Goal: Information Seeking & Learning: Learn about a topic

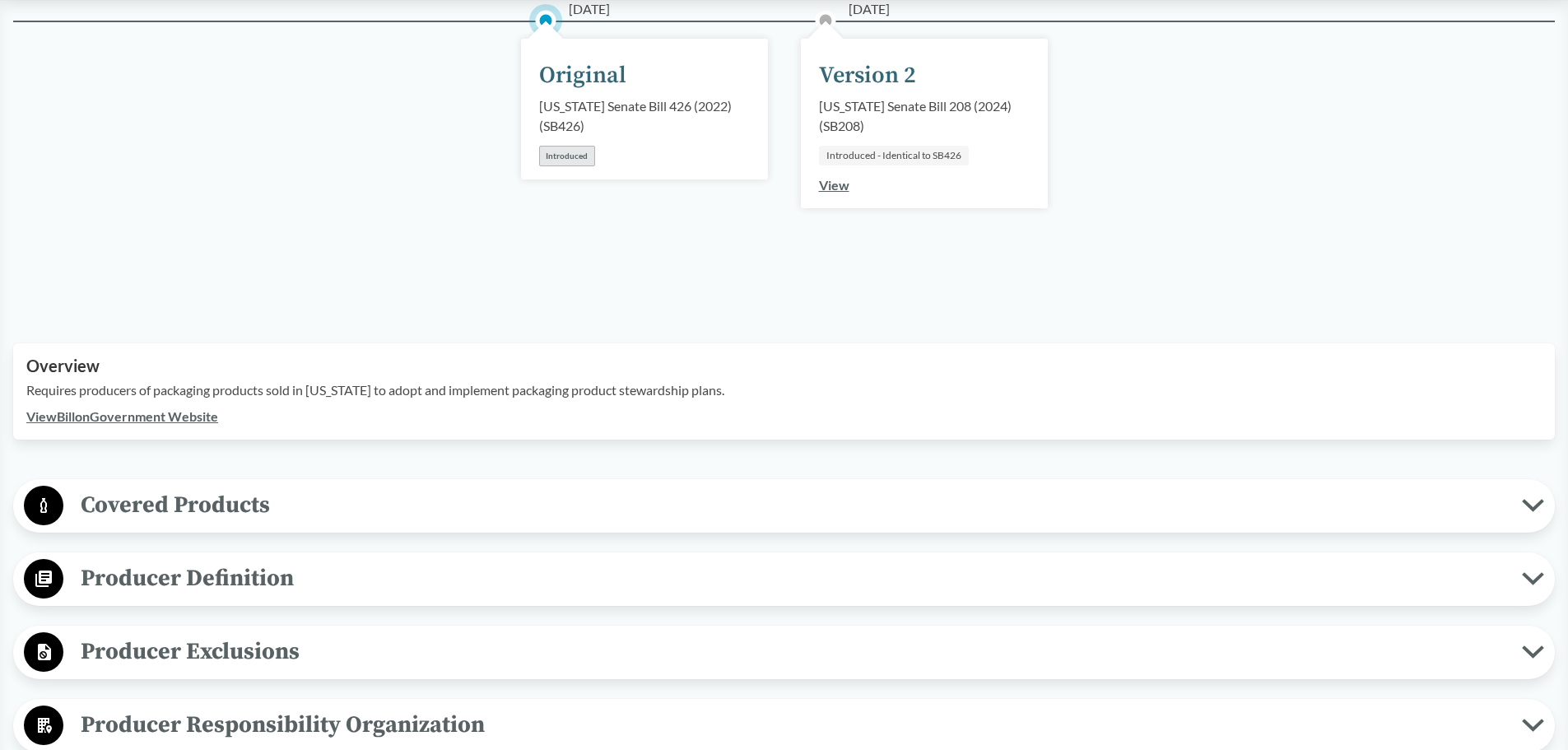
scroll to position [411, 0]
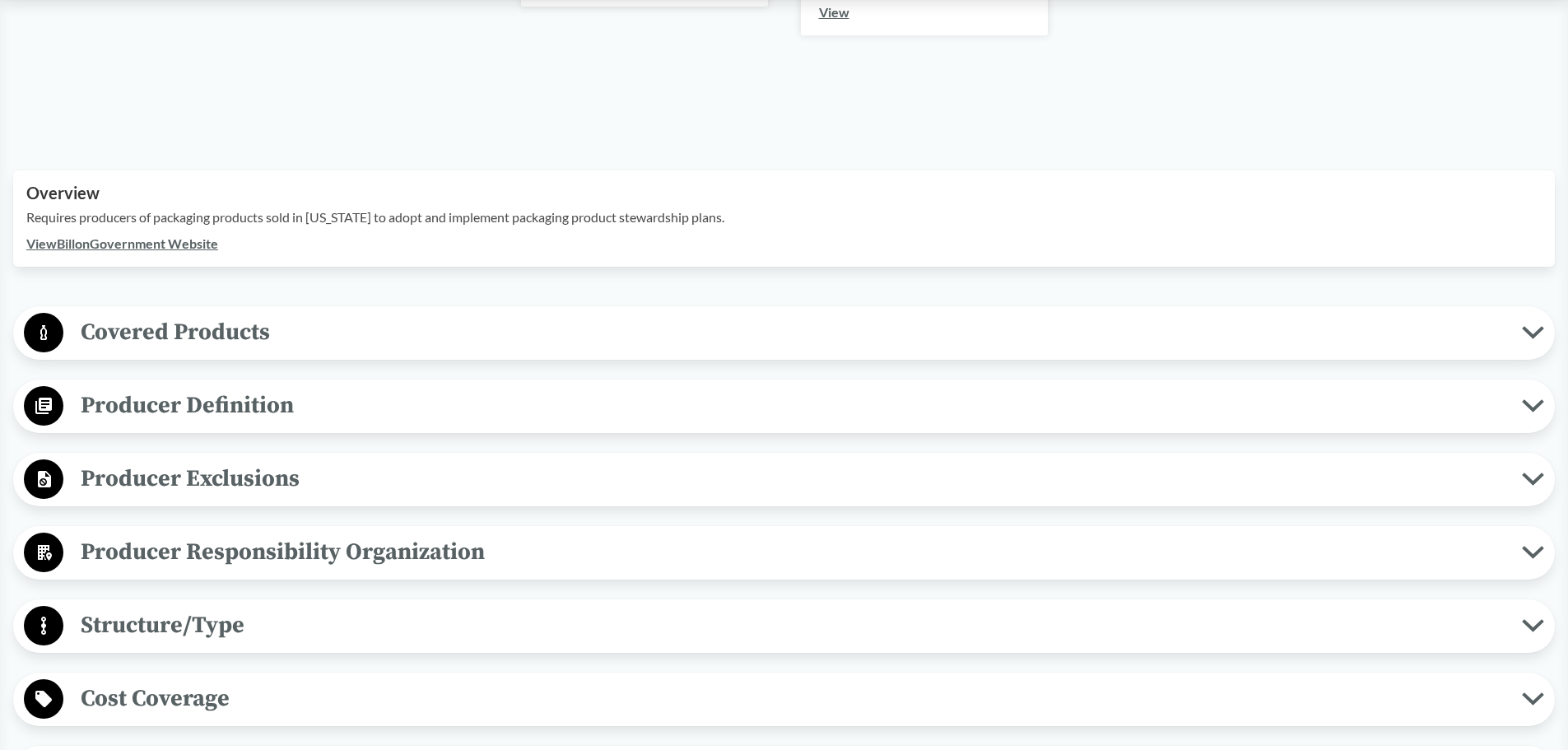
click at [308, 353] on button "Covered Products" at bounding box center [784, 333] width 1530 height 42
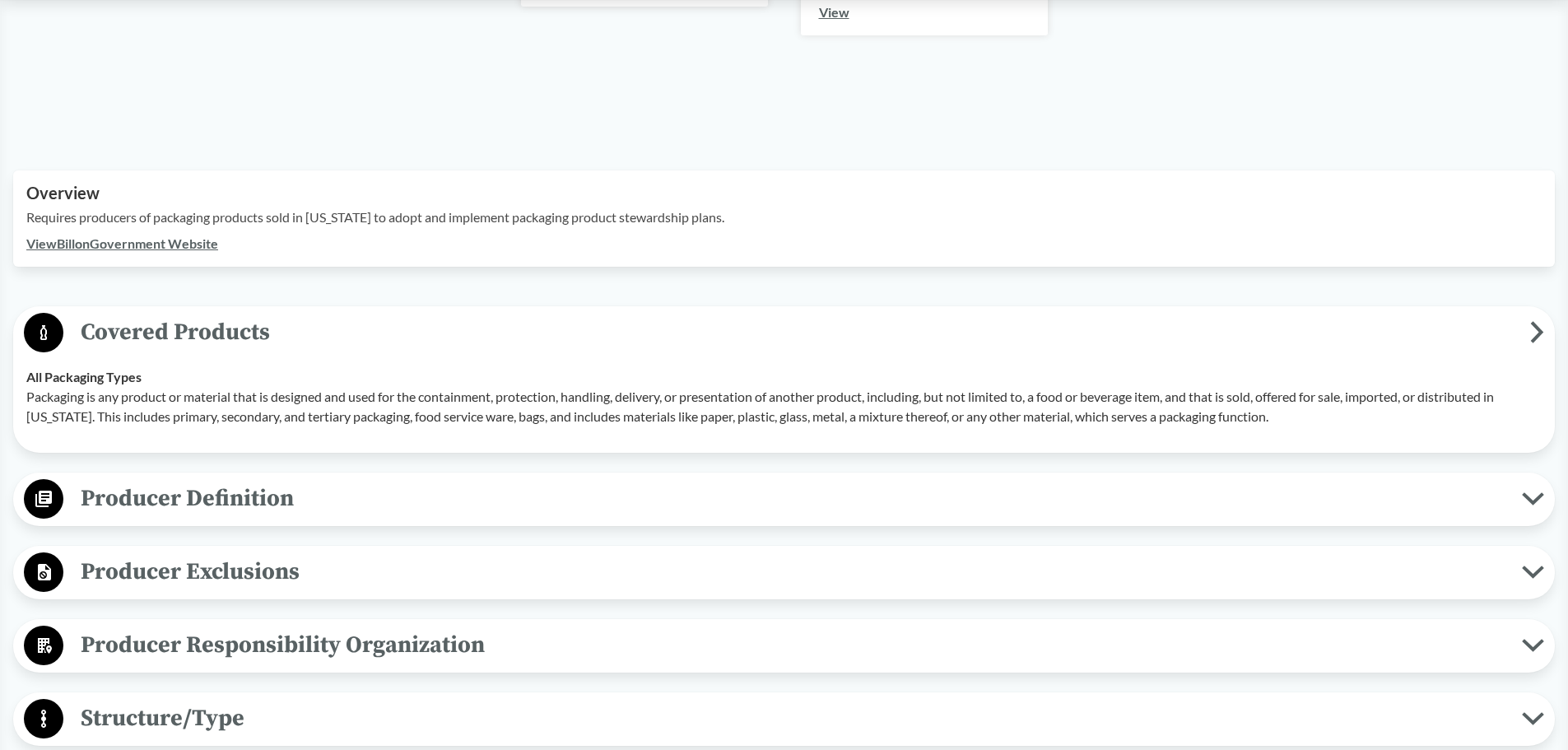
click at [283, 487] on span "Producer Definition" at bounding box center [792, 498] width 1458 height 37
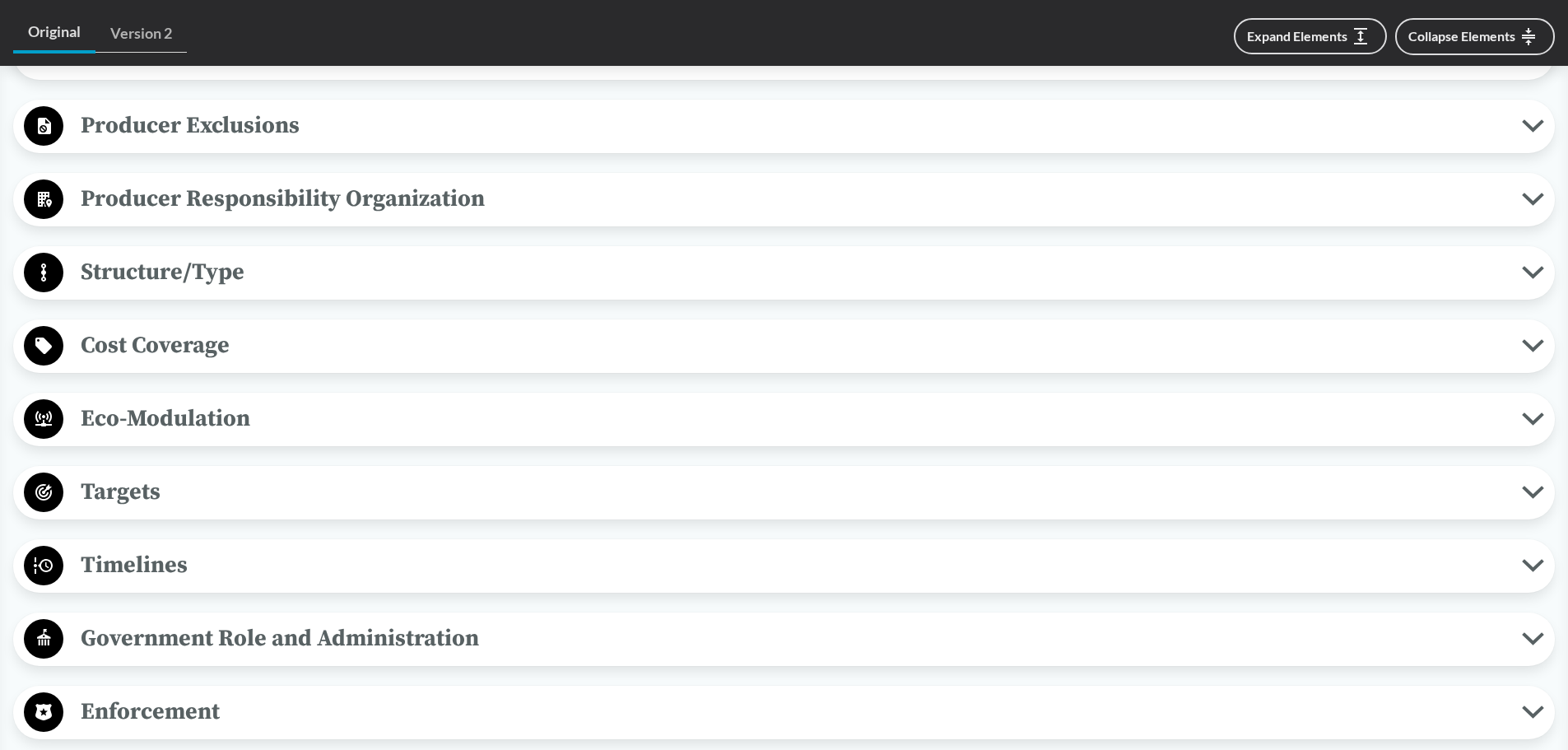
scroll to position [1071, 0]
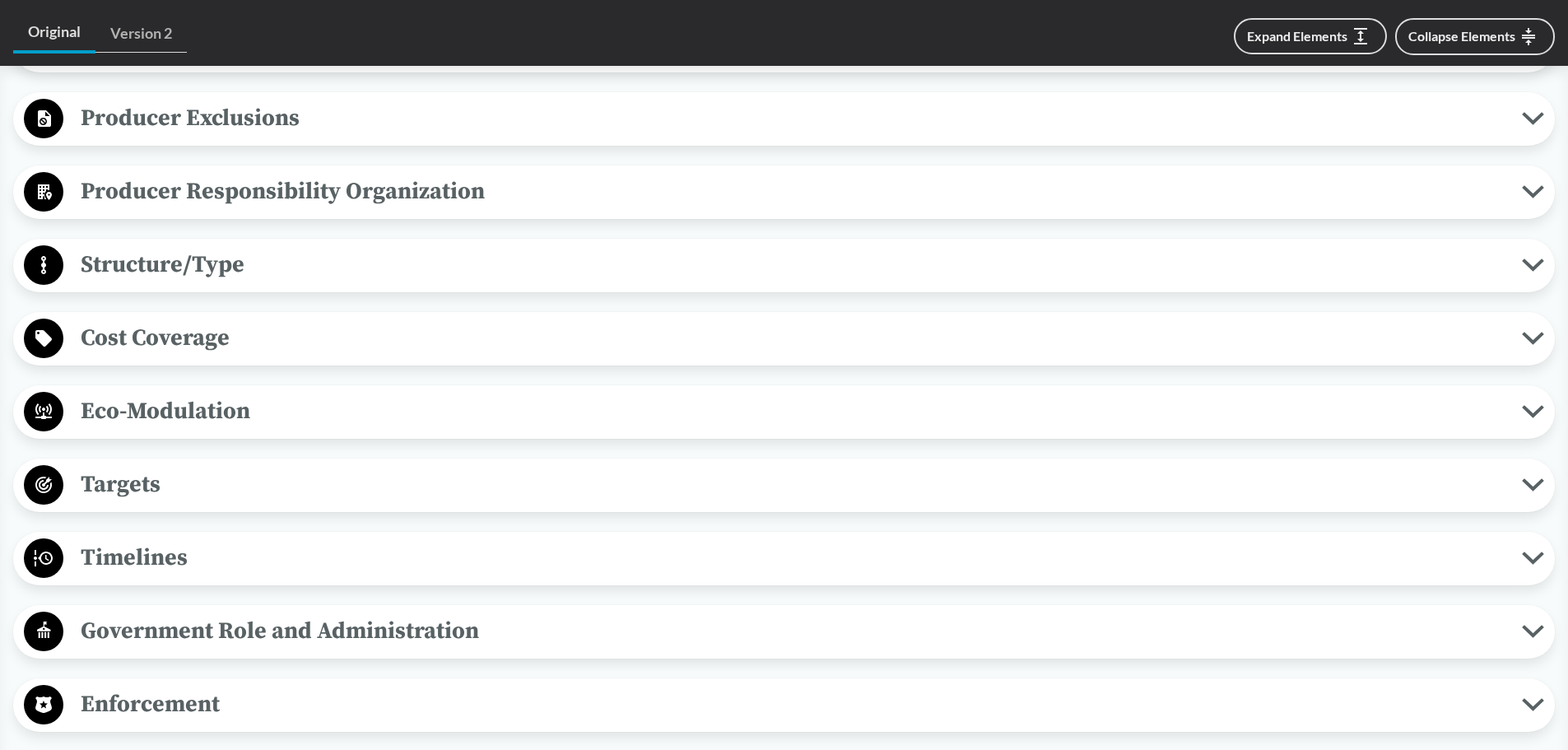
click at [449, 110] on span "Producer Exclusions" at bounding box center [792, 118] width 1458 height 37
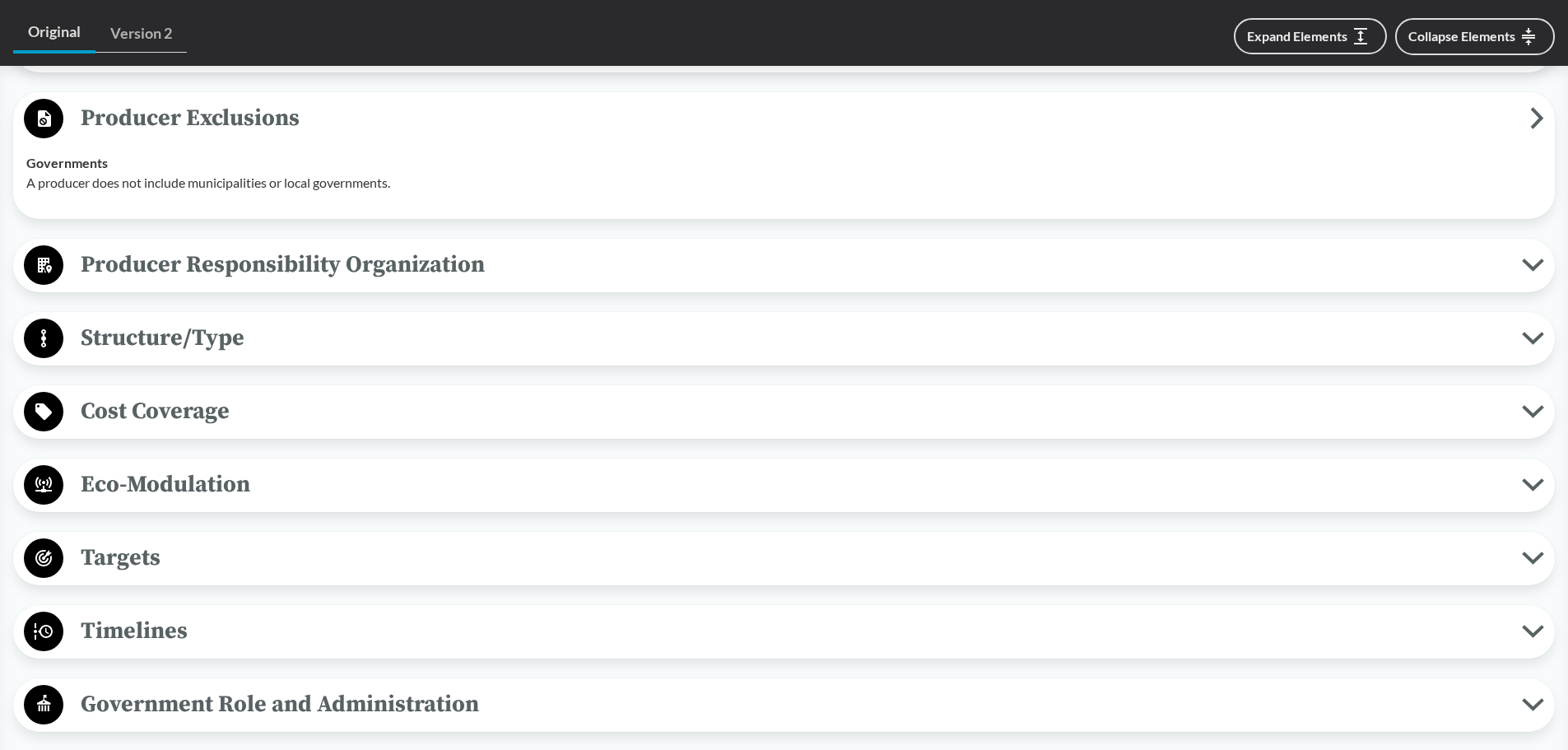
click at [215, 280] on span "Producer Responsibility Organization" at bounding box center [792, 264] width 1458 height 37
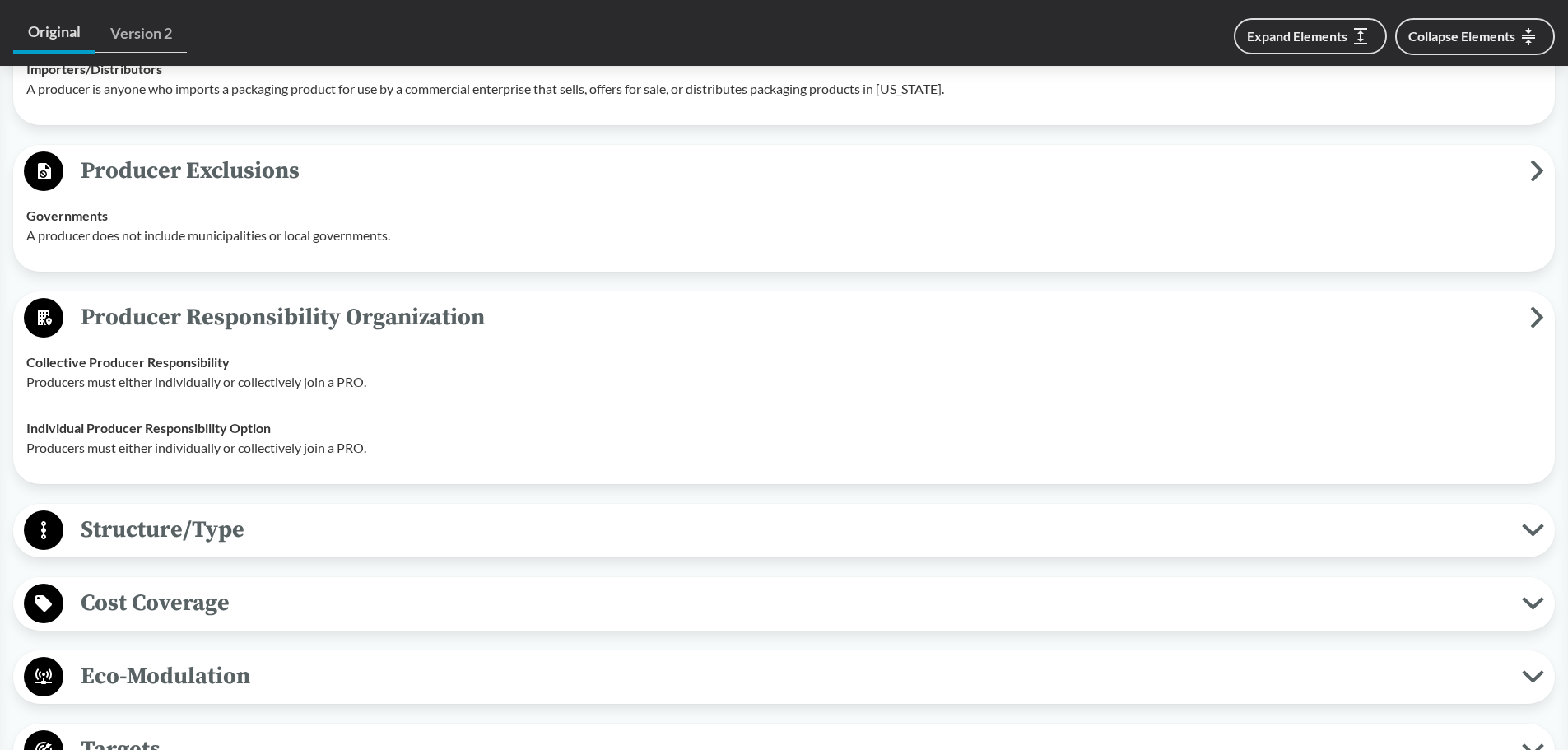
scroll to position [988, 0]
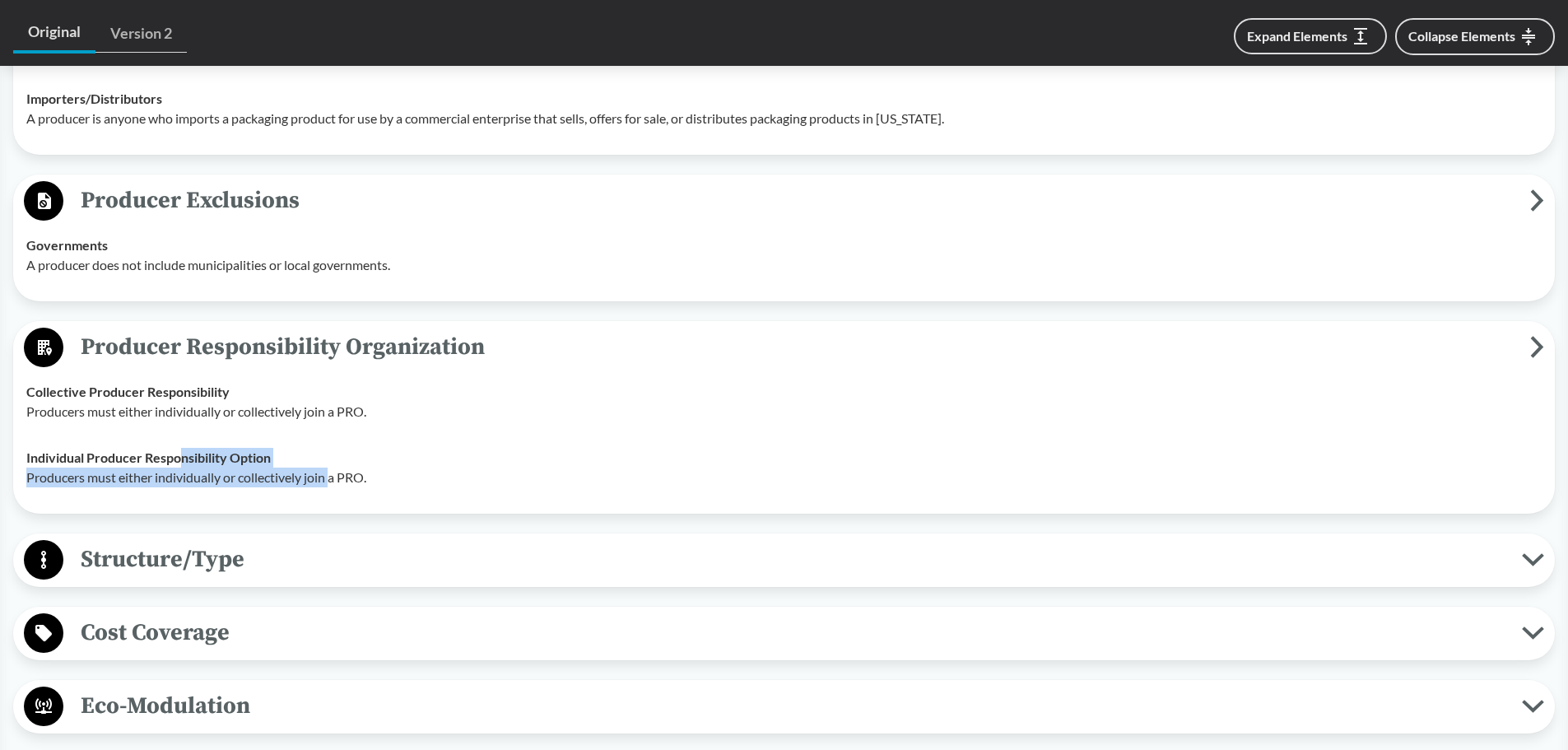
drag, startPoint x: 249, startPoint y: 480, endPoint x: 334, endPoint y: 468, distance: 85.8
click at [334, 468] on div "Individual Producer Responsibility Option Producers must either individually or…" at bounding box center [784, 468] width 1515 height 40
click at [331, 468] on p "Producers must either individually or collectively join a PRO." at bounding box center [784, 478] width 1515 height 20
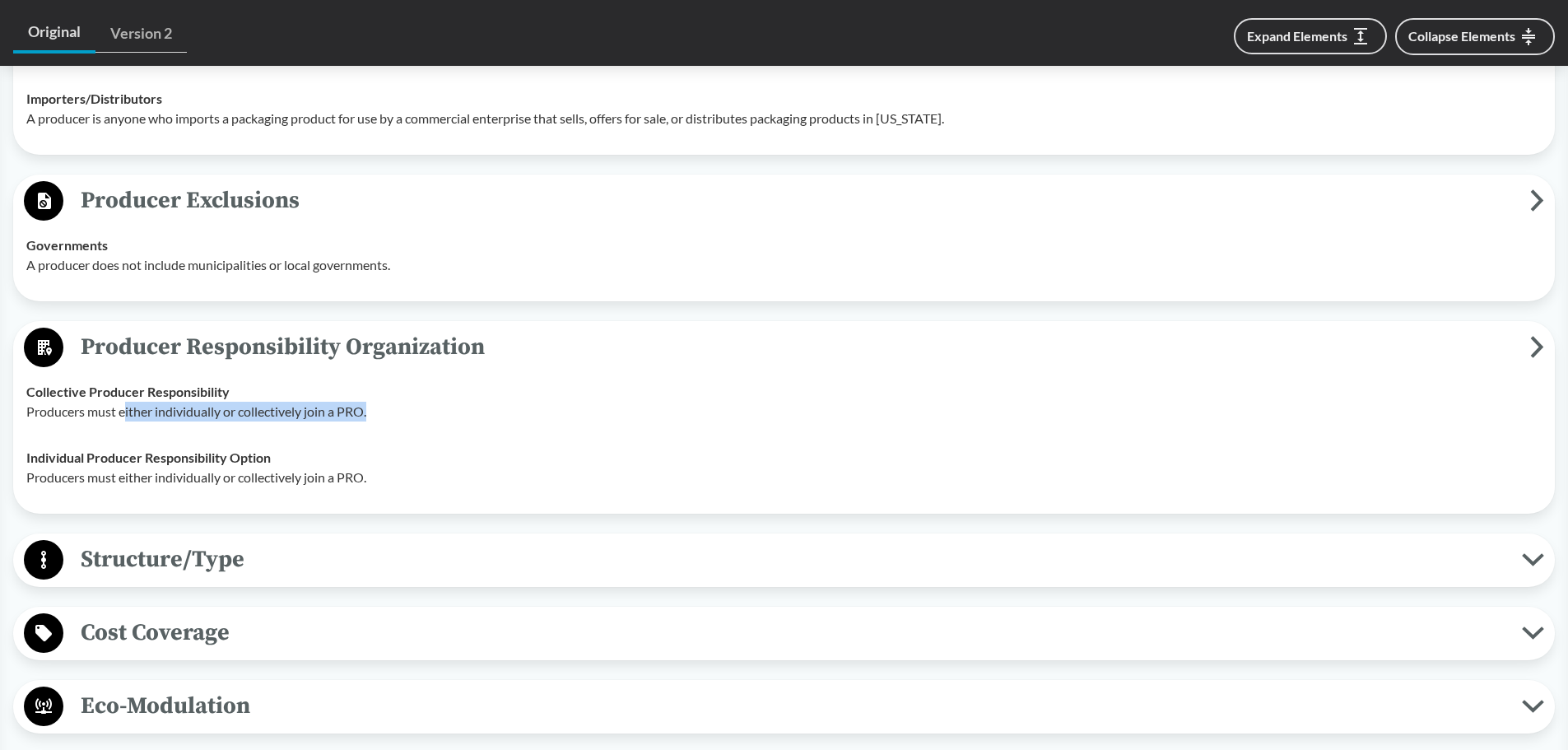
drag, startPoint x: 127, startPoint y: 405, endPoint x: 479, endPoint y: 414, distance: 352.1
click at [429, 425] on td "Collective Producer Responsibility Producers must either individually or collec…" at bounding box center [784, 401] width 1530 height 66
click at [805, 340] on span "Producer Responsibility Organization" at bounding box center [796, 347] width 1466 height 37
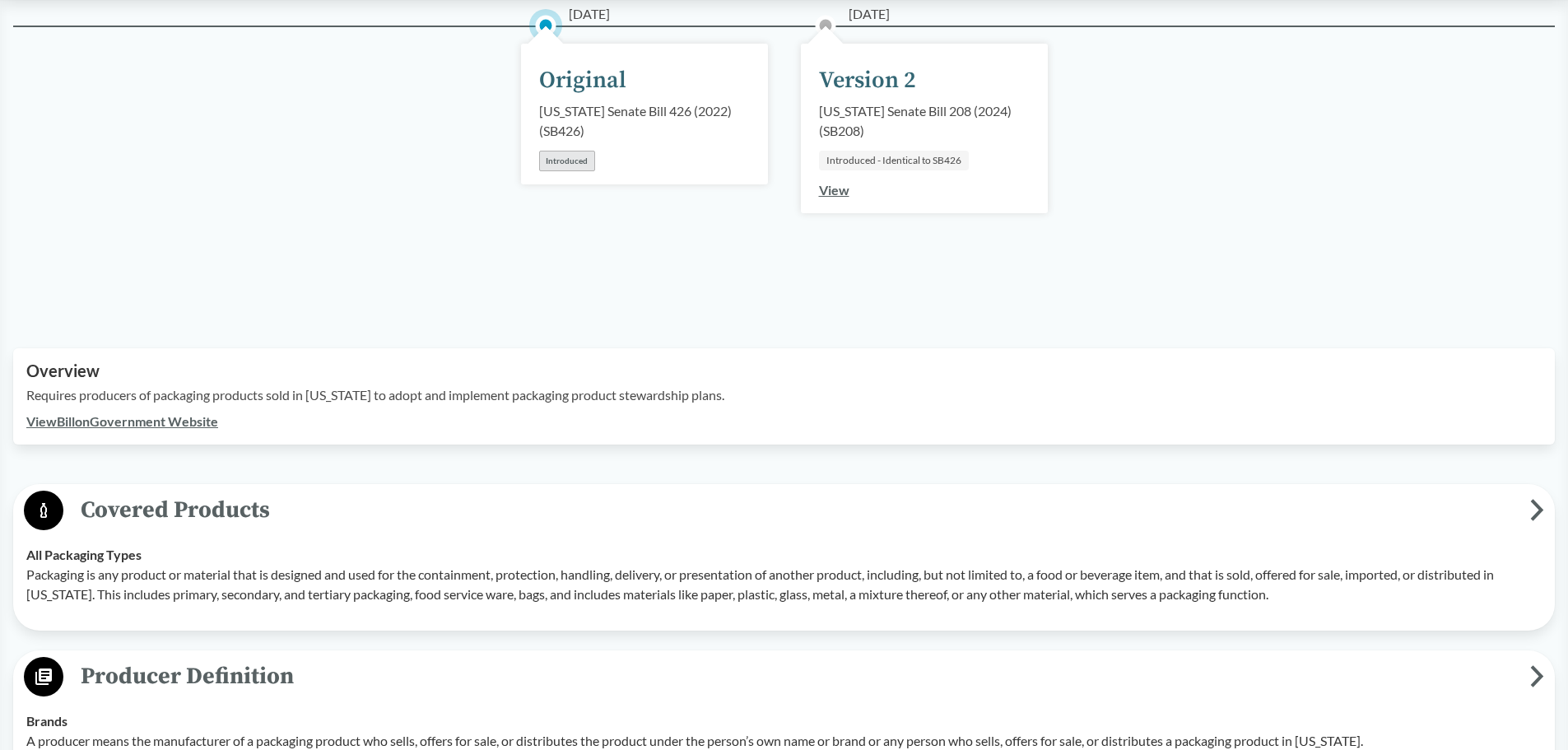
scroll to position [411, 0]
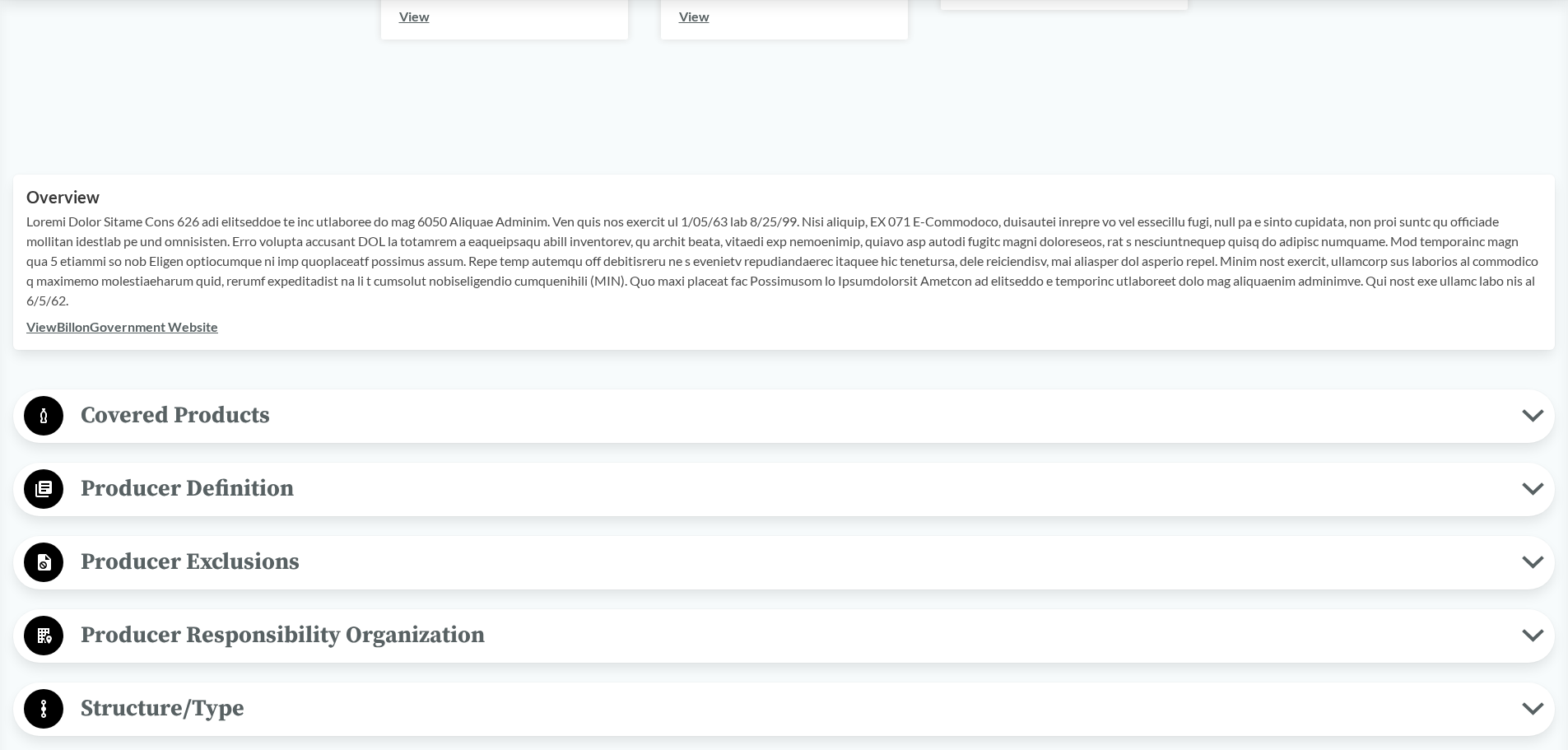
scroll to position [411, 0]
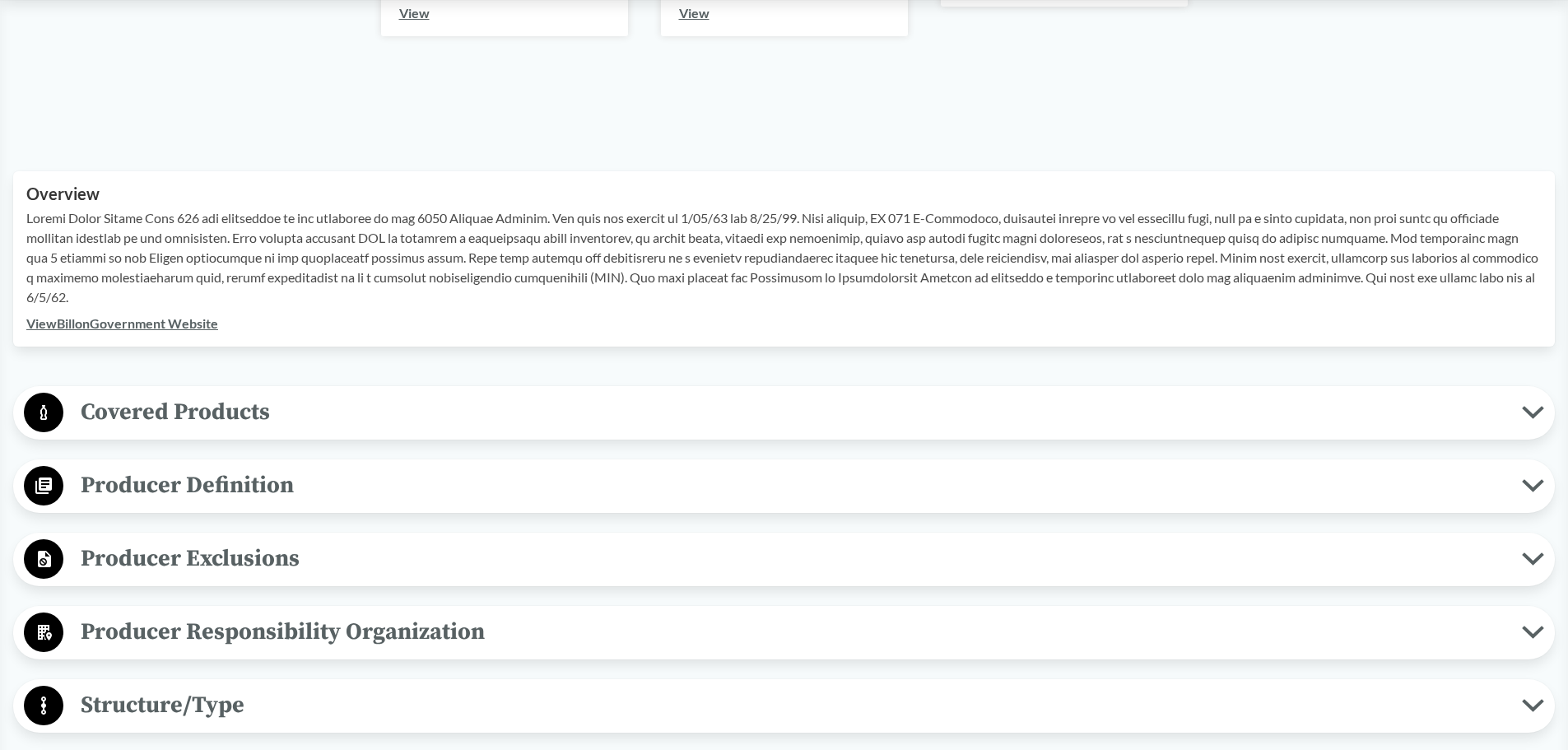
click at [240, 418] on span "Covered Products" at bounding box center [792, 411] width 1458 height 37
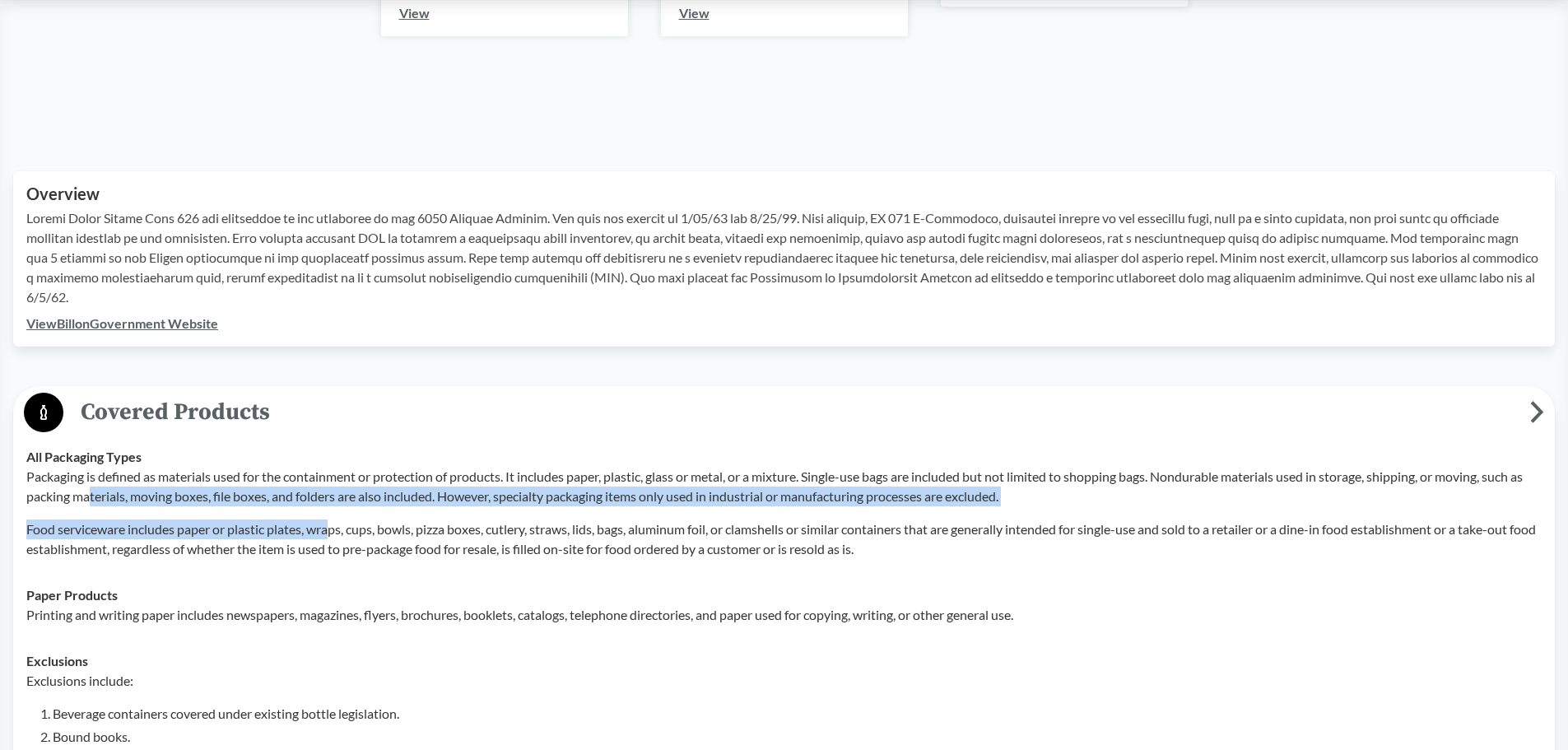
drag, startPoint x: 104, startPoint y: 491, endPoint x: 341, endPoint y: 540, distance: 242.0
click at [341, 540] on div "Packaging is defined as materials used for the containment or protection of pro…" at bounding box center [784, 513] width 1515 height 93
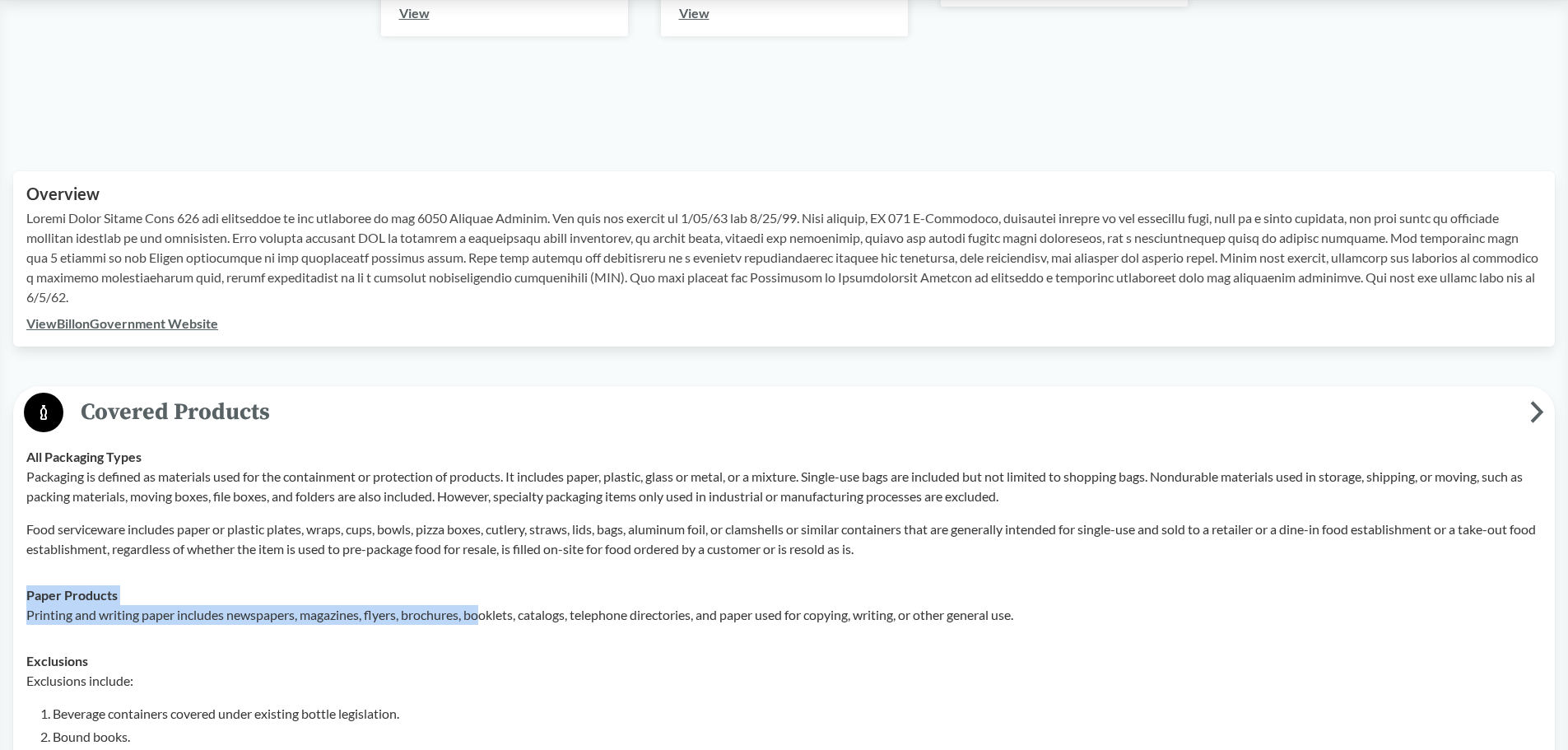
drag, startPoint x: 485, startPoint y: 626, endPoint x: 792, endPoint y: 601, distance: 308.0
click at [792, 602] on td "Paper Products Printing and writing paper includes newspapers, magazines, flyer…" at bounding box center [784, 606] width 1530 height 66
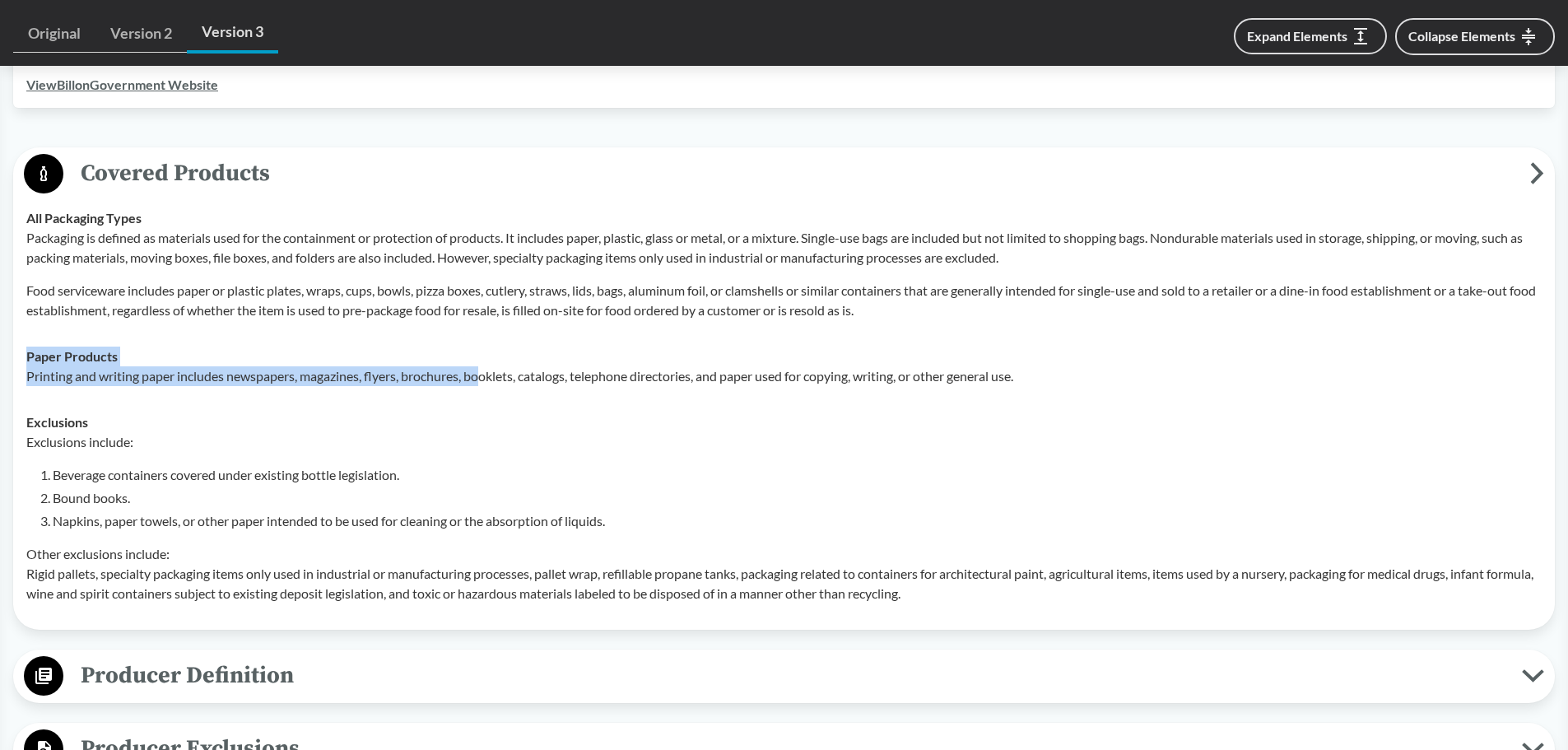
scroll to position [658, 0]
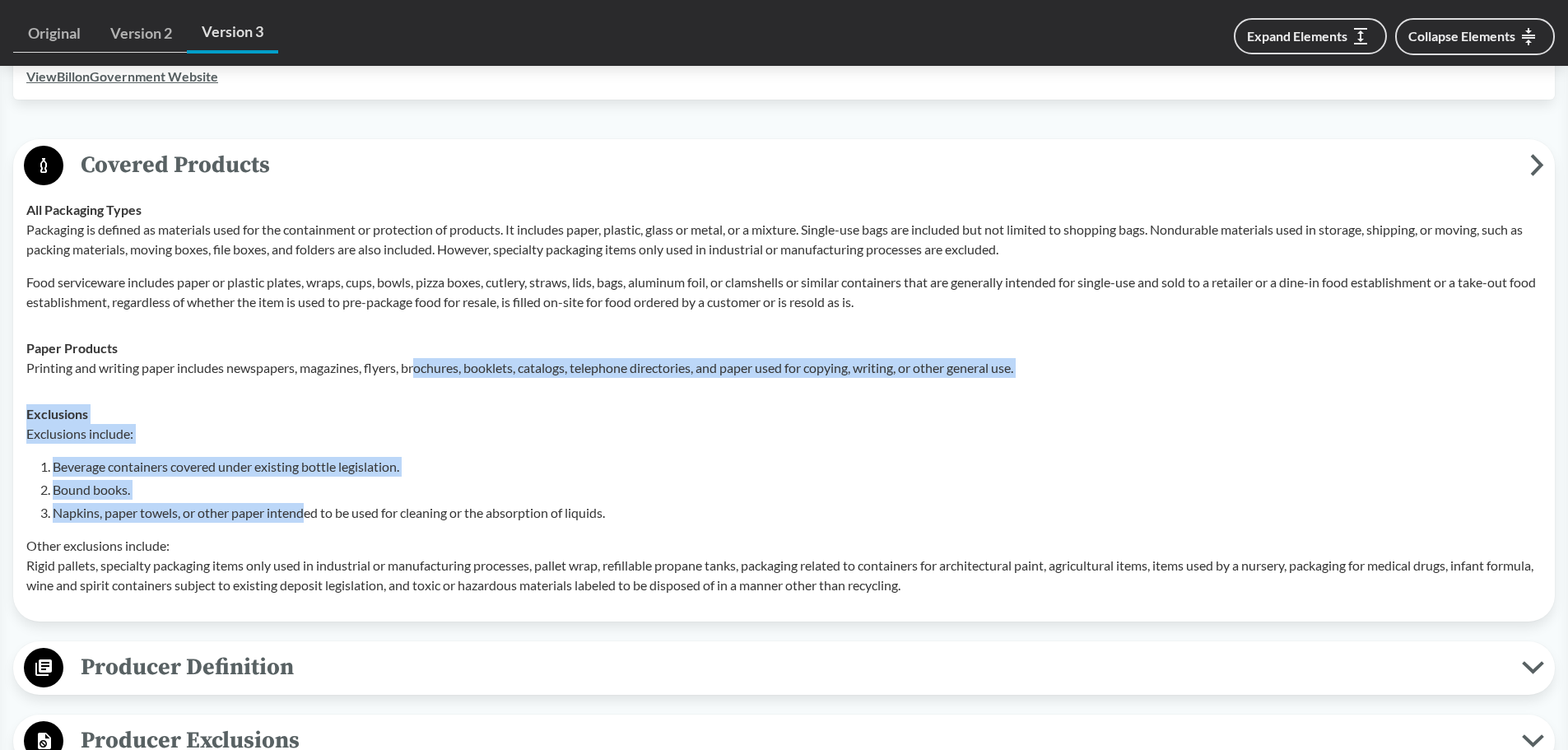
drag, startPoint x: 307, startPoint y: 503, endPoint x: 421, endPoint y: 369, distance: 175.9
click at [421, 369] on tbody "All Packaging Types Packaging is defined as materials used for the containment …" at bounding box center [784, 397] width 1530 height 421
click at [1083, 153] on span "Covered Products" at bounding box center [796, 164] width 1466 height 37
